Goal: Task Accomplishment & Management: Use online tool/utility

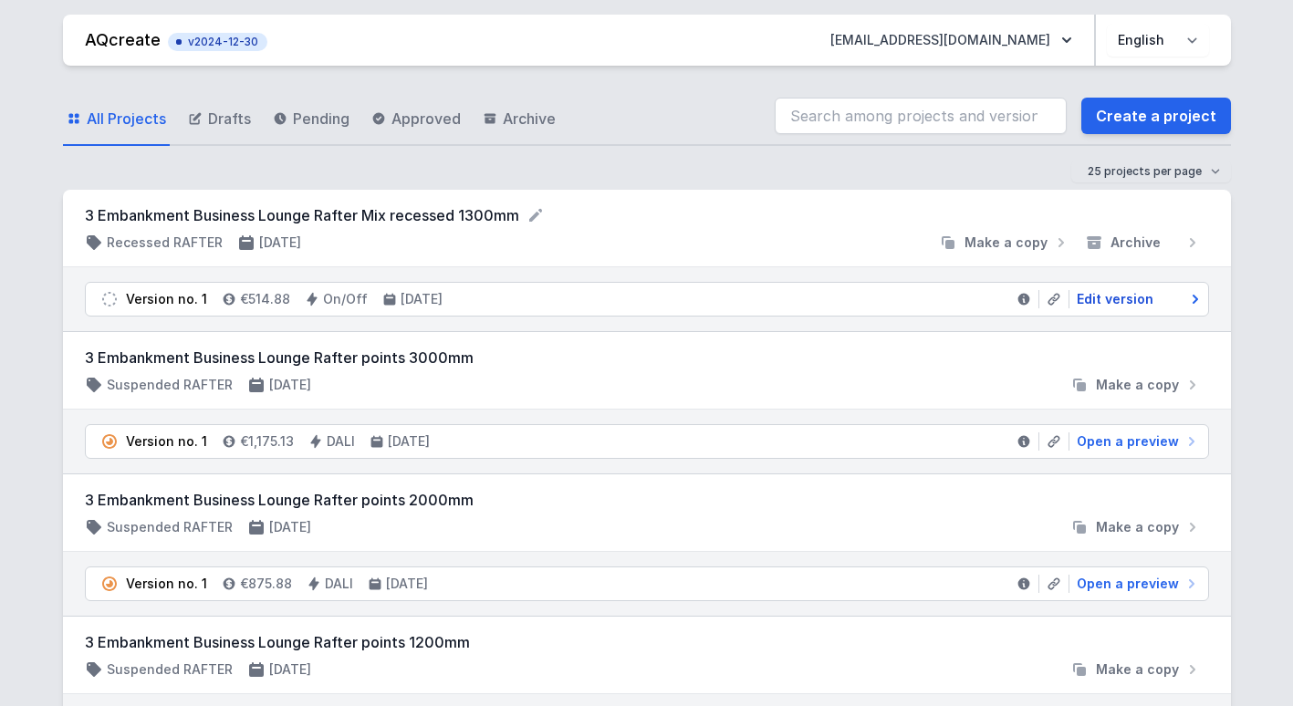
click at [1107, 300] on span "Edit version" at bounding box center [1115, 299] width 77 height 18
select select "M"
select select "3000"
select select "2"
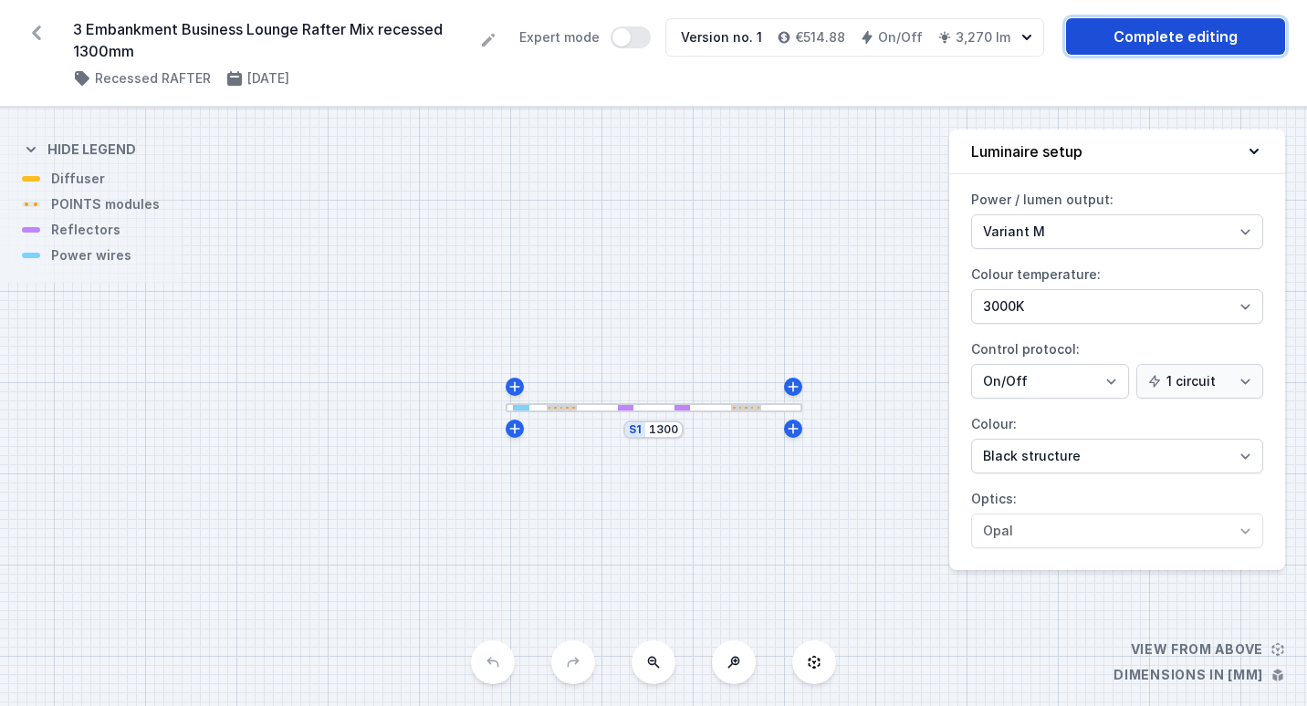
click at [1142, 45] on link "Complete editing" at bounding box center [1175, 36] width 219 height 36
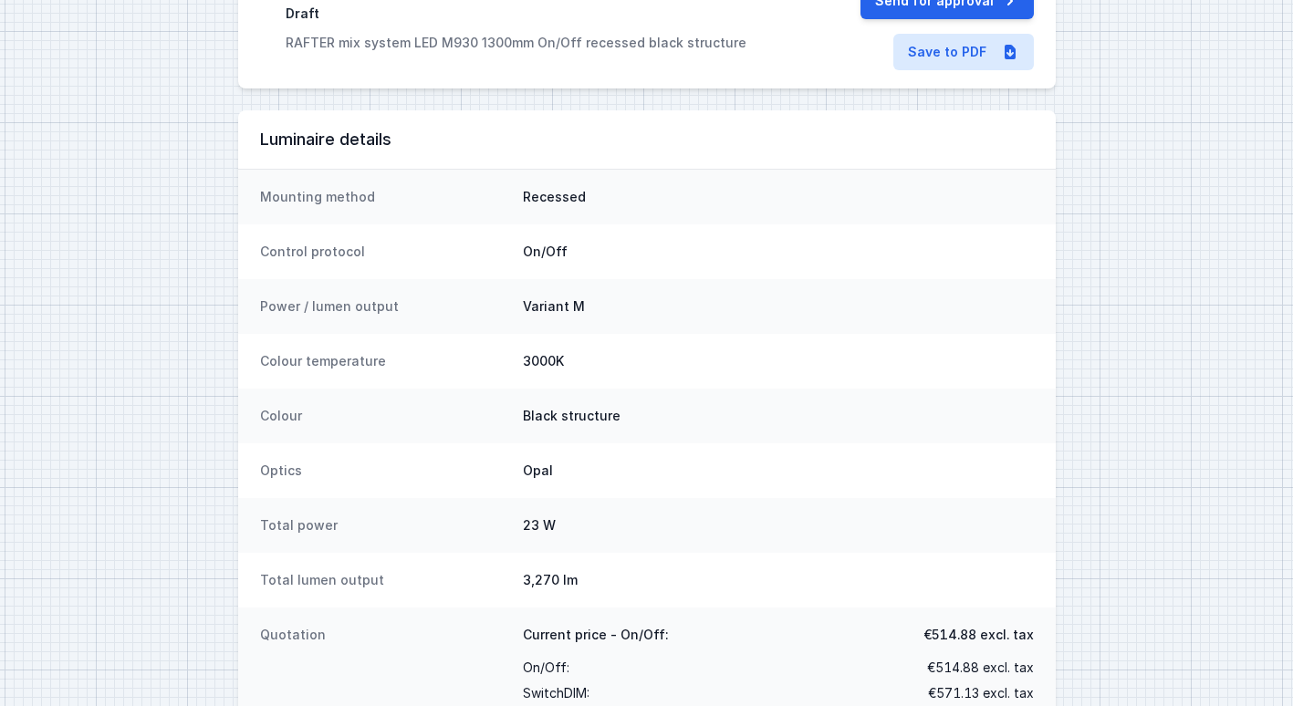
scroll to position [224, 0]
